Goal: Transaction & Acquisition: Purchase product/service

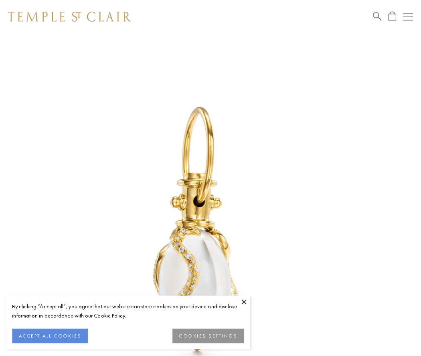
scroll to position [3, 0]
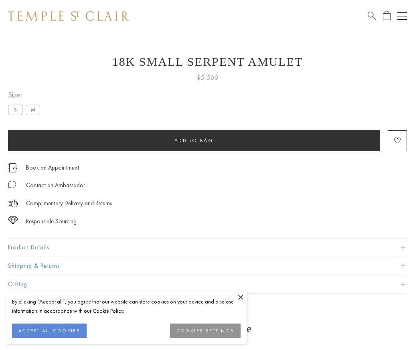
click at [194, 140] on span "Add to bag" at bounding box center [194, 140] width 39 height 7
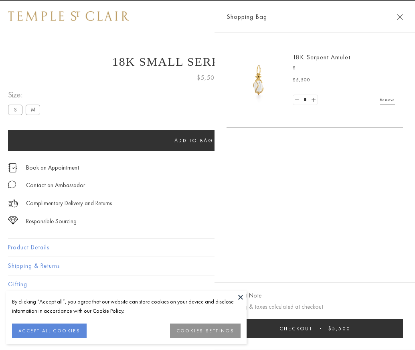
click at [403, 335] on button "Checkout $5,500" at bounding box center [315, 329] width 177 height 19
